Goal: Information Seeking & Learning: Learn about a topic

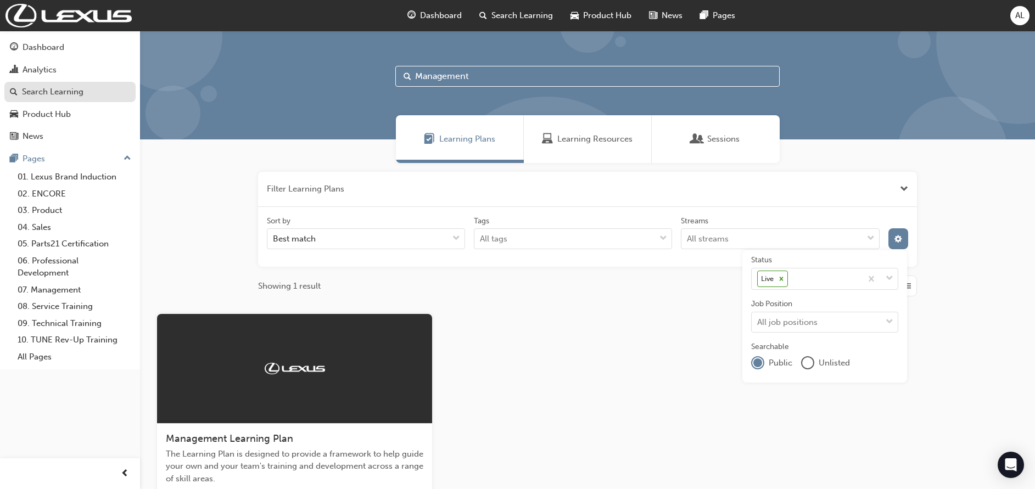
click at [52, 87] on div "Search Learning" at bounding box center [52, 92] width 61 height 13
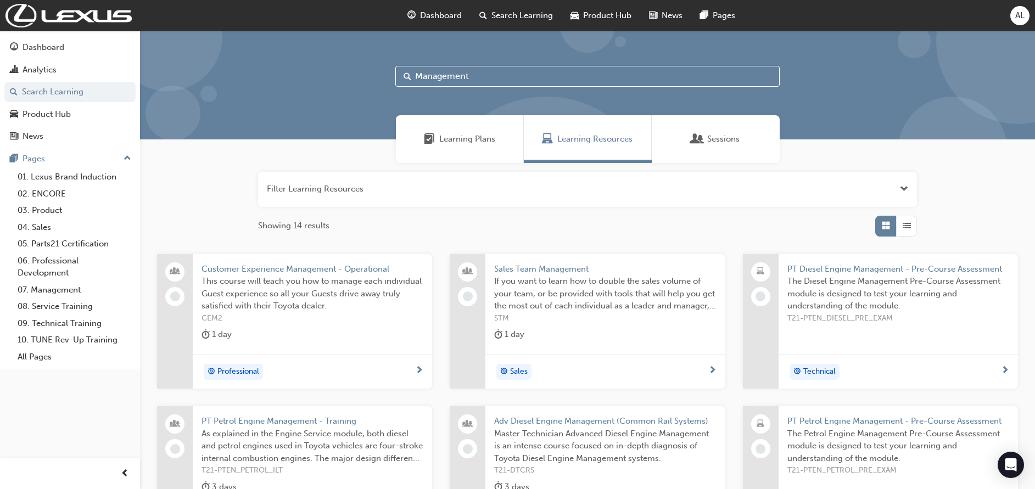
click at [453, 142] on span "Learning Plans" at bounding box center [467, 139] width 56 height 13
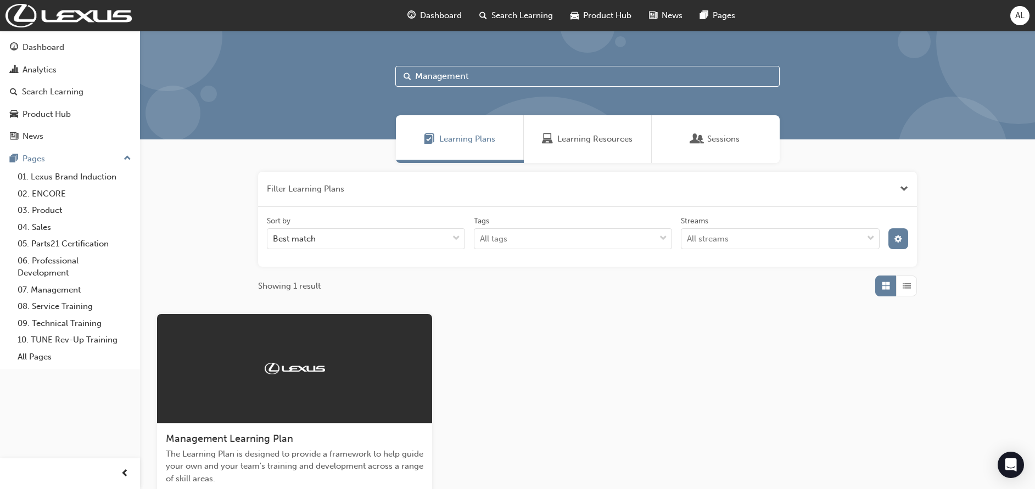
click at [278, 433] on span "Management Learning Plan" at bounding box center [229, 439] width 127 height 12
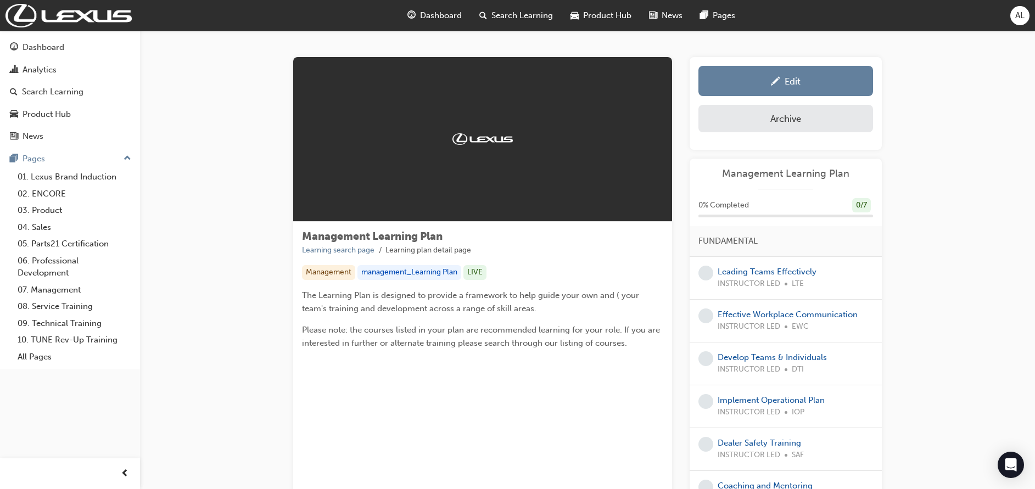
scroll to position [148, 0]
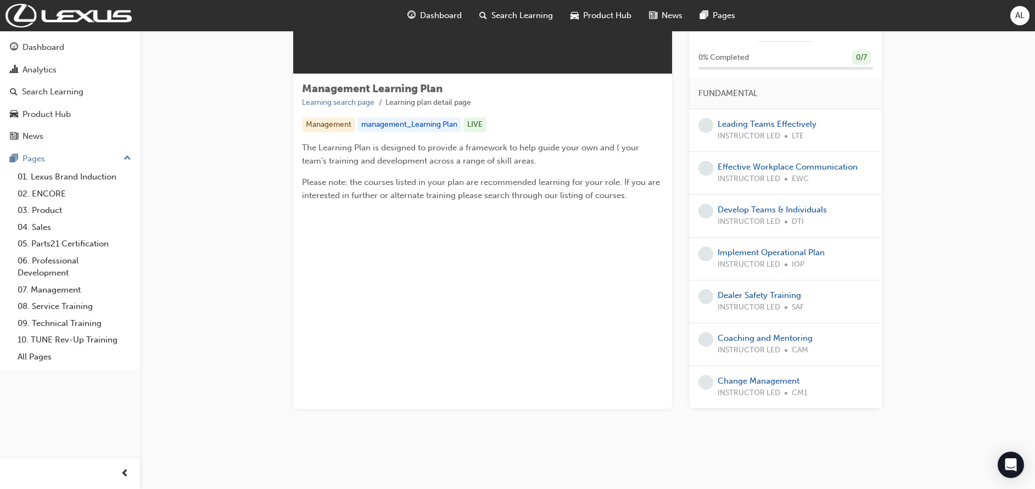
click at [1015, 16] on span "AL" at bounding box center [1019, 15] width 9 height 13
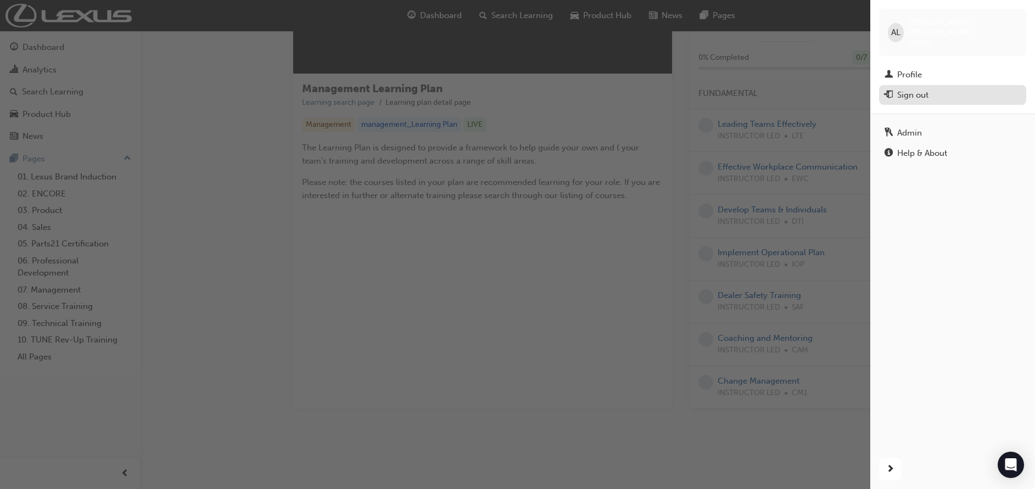
click at [919, 89] on div "Sign out" at bounding box center [912, 95] width 31 height 13
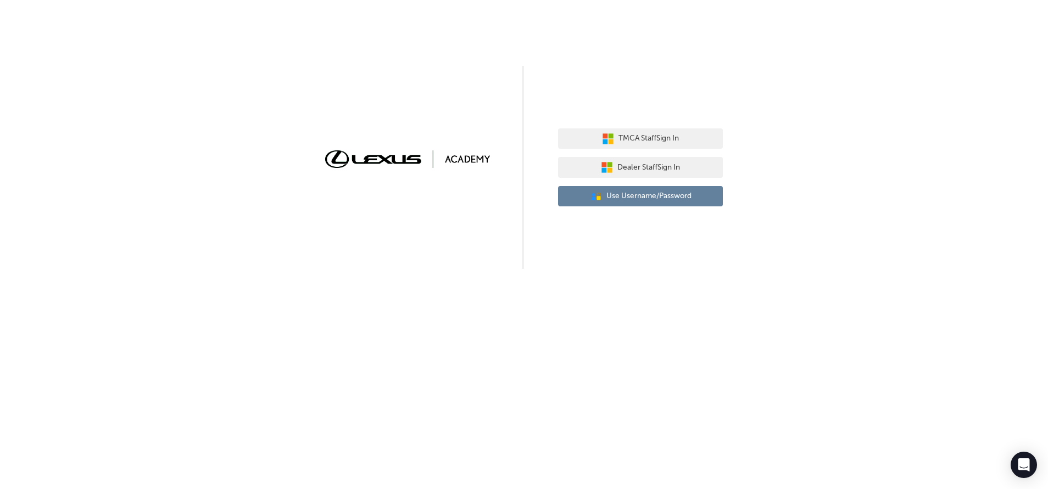
click at [617, 205] on button "User Authentication Icon - Blue Person, Gold Lock Use Username/Password" at bounding box center [640, 196] width 165 height 21
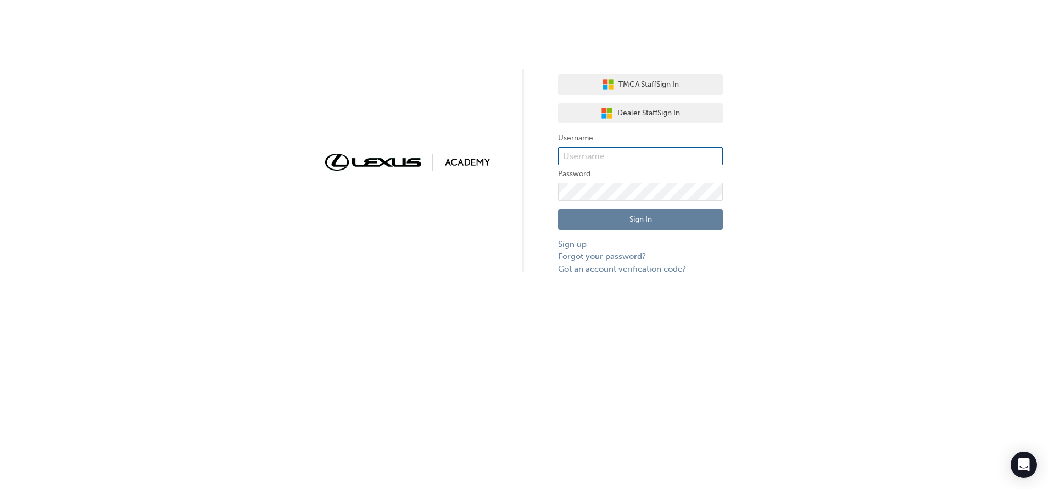
click at [626, 157] on input "text" at bounding box center [640, 156] width 165 height 19
type input "test.manager"
click at [640, 221] on button "Sign In" at bounding box center [640, 219] width 165 height 21
